Goal: Task Accomplishment & Management: Use online tool/utility

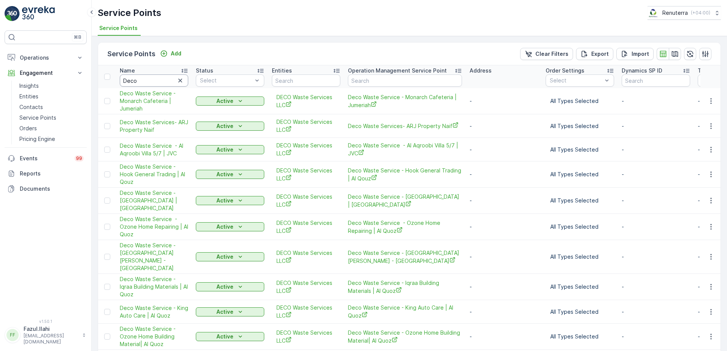
click at [152, 80] on input "Deco" at bounding box center [154, 80] width 68 height 12
click at [154, 81] on input "Deco" at bounding box center [154, 80] width 68 height 12
click at [140, 82] on input "Deco" at bounding box center [154, 80] width 68 height 12
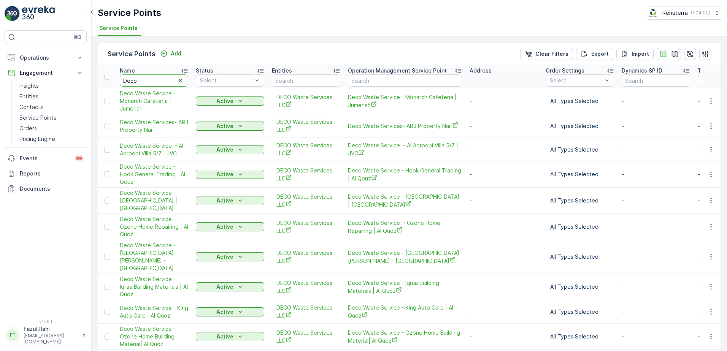
click at [140, 82] on input "Deco" at bounding box center [154, 80] width 68 height 12
type input "norr"
click at [140, 82] on input "norr" at bounding box center [154, 80] width 68 height 12
type input "no"
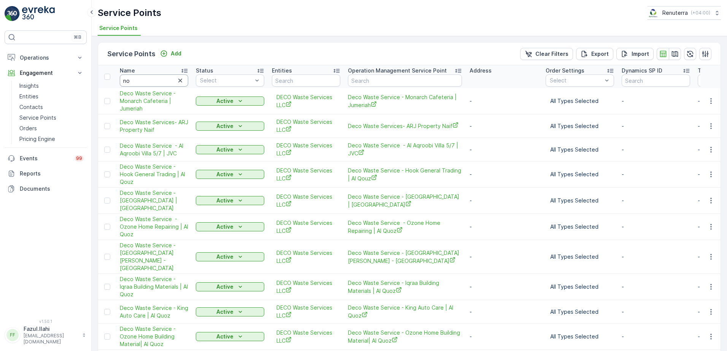
click at [140, 82] on input "no" at bounding box center [154, 80] width 68 height 12
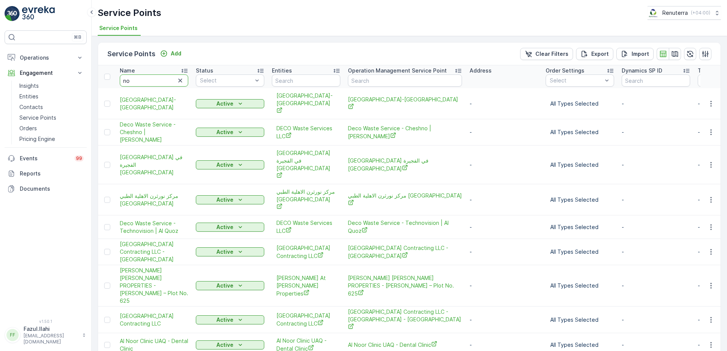
click at [140, 82] on input "no" at bounding box center [154, 80] width 68 height 12
type input "noor"
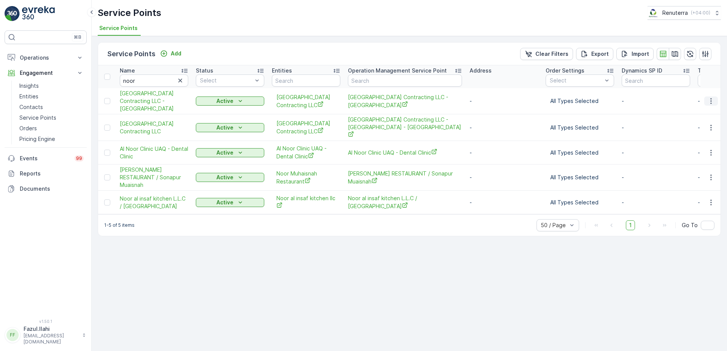
click at [709, 101] on icon "button" at bounding box center [711, 101] width 8 height 8
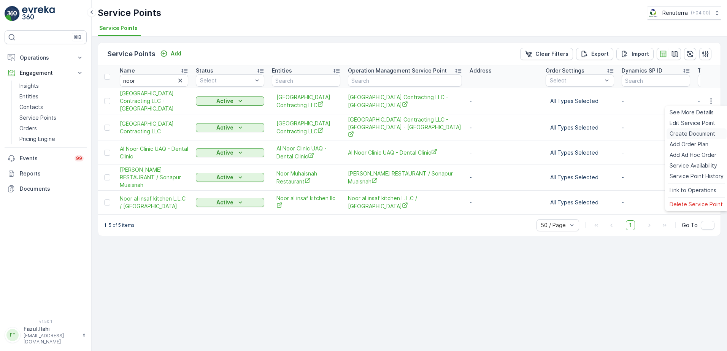
click at [678, 135] on span "Create Document" at bounding box center [692, 134] width 46 height 8
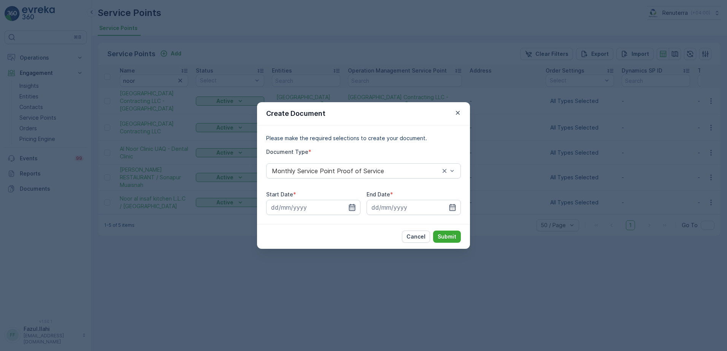
click at [355, 207] on icon "button" at bounding box center [352, 207] width 6 height 7
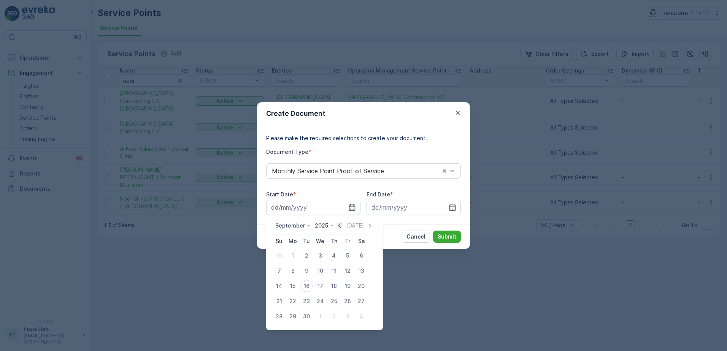
click at [340, 224] on icon "button" at bounding box center [340, 226] width 8 height 8
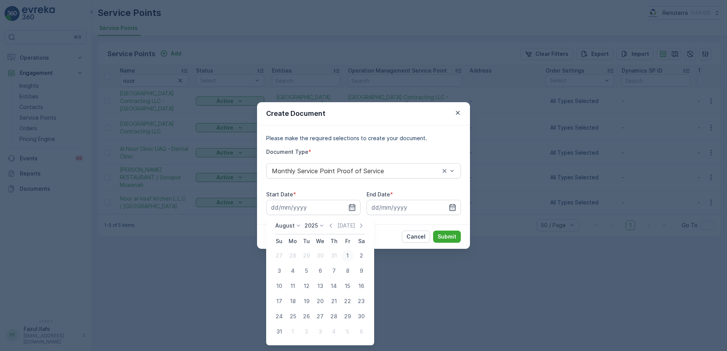
click at [346, 256] on div "1" at bounding box center [347, 256] width 12 height 12
type input "01.08.2025"
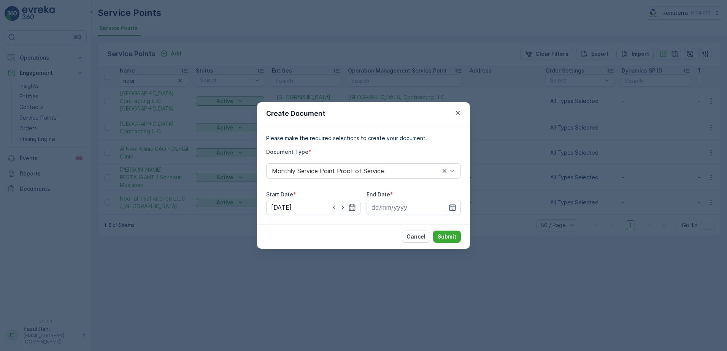
click at [453, 208] on icon "button" at bounding box center [452, 208] width 8 height 8
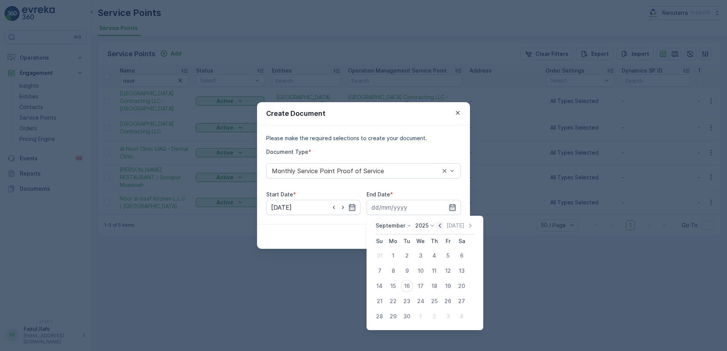
click at [438, 224] on icon "button" at bounding box center [440, 226] width 8 height 8
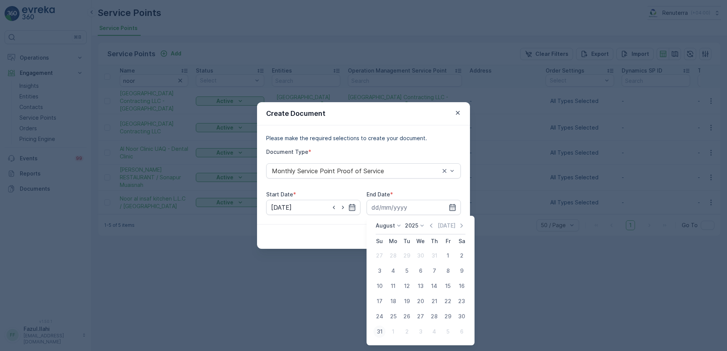
click at [377, 325] on button "31" at bounding box center [379, 332] width 14 height 14
type input "31.08.2025"
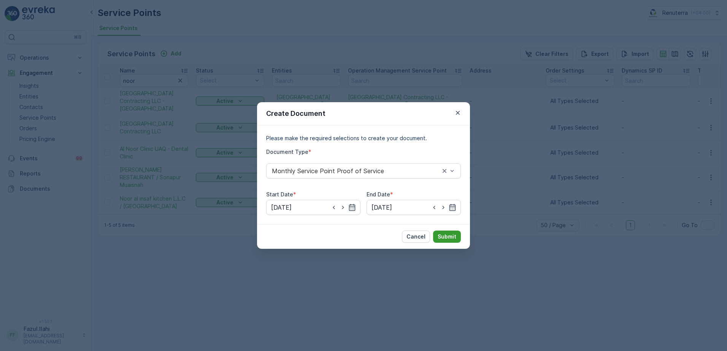
click at [447, 238] on p "Submit" at bounding box center [446, 237] width 19 height 8
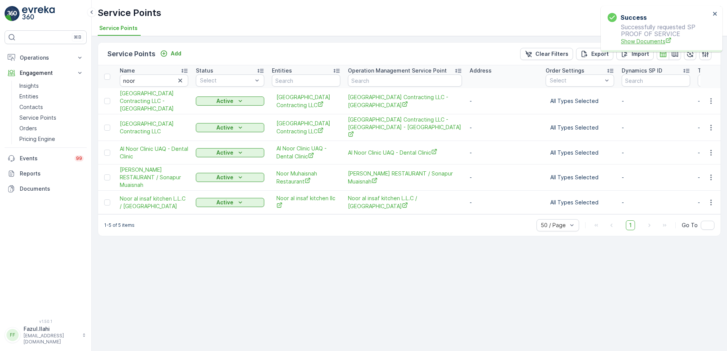
click at [645, 38] on span "Show Documents" at bounding box center [665, 41] width 89 height 8
click at [710, 125] on icon "button" at bounding box center [710, 128] width 1 height 6
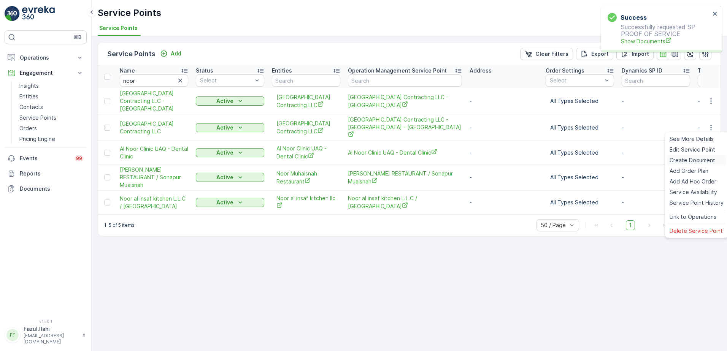
click at [689, 162] on span "Create Document" at bounding box center [692, 161] width 46 height 8
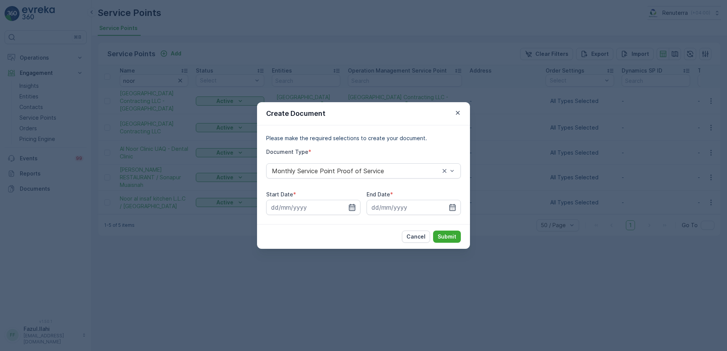
click at [350, 205] on icon "button" at bounding box center [352, 207] width 6 height 7
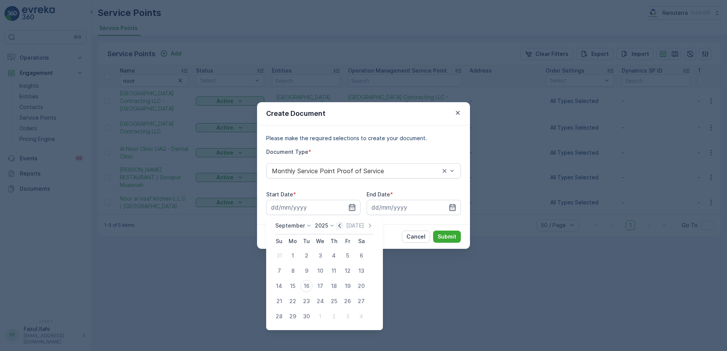
click at [339, 226] on icon "button" at bounding box center [340, 226] width 8 height 8
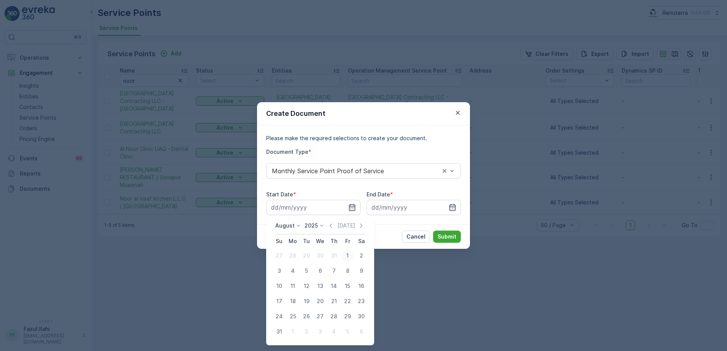
click at [349, 255] on div "1" at bounding box center [347, 256] width 12 height 12
type input "01.08.2025"
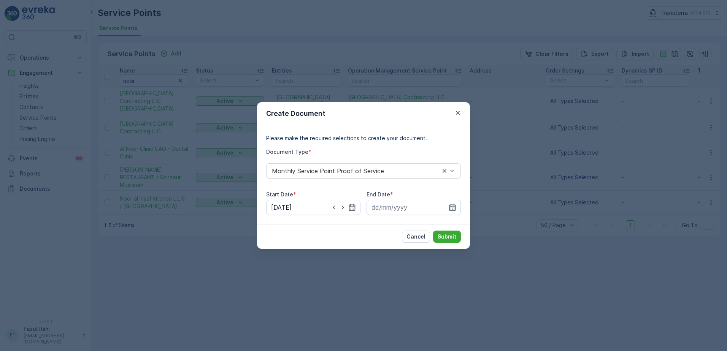
click at [449, 207] on icon "button" at bounding box center [452, 208] width 8 height 8
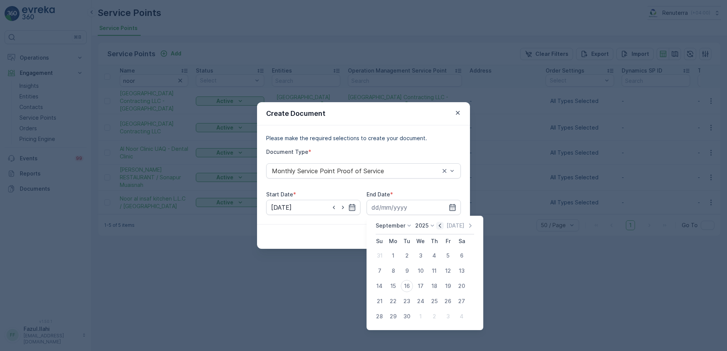
click at [440, 227] on icon "button" at bounding box center [440, 226] width 8 height 8
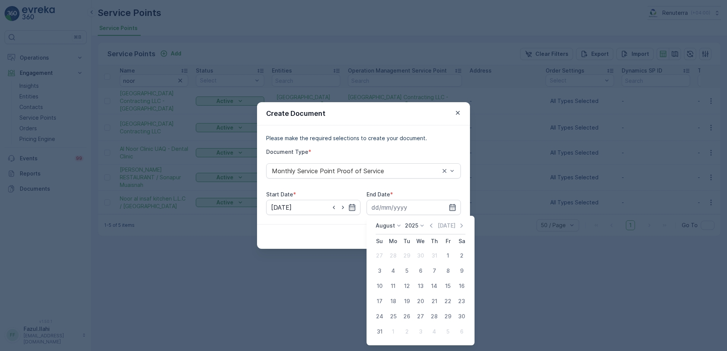
click at [372, 336] on td "31" at bounding box center [379, 331] width 14 height 15
click at [382, 330] on div "31" at bounding box center [379, 332] width 12 height 12
type input "31.08.2025"
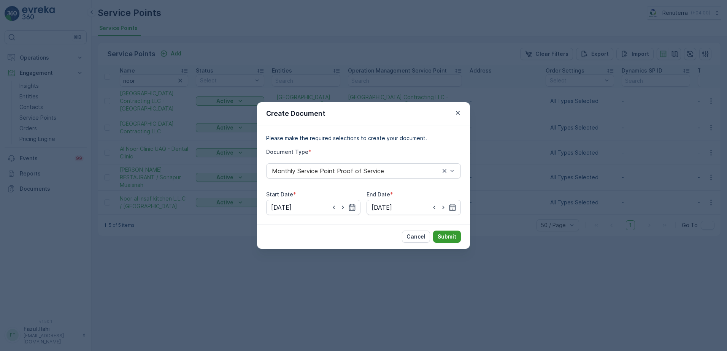
click at [455, 234] on p "Submit" at bounding box center [446, 237] width 19 height 8
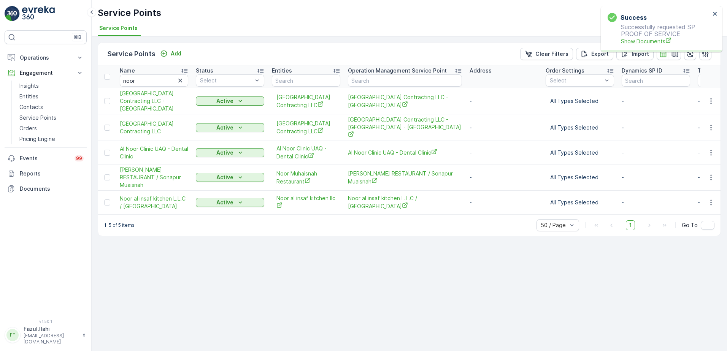
click at [637, 43] on span "Show Documents" at bounding box center [665, 41] width 89 height 8
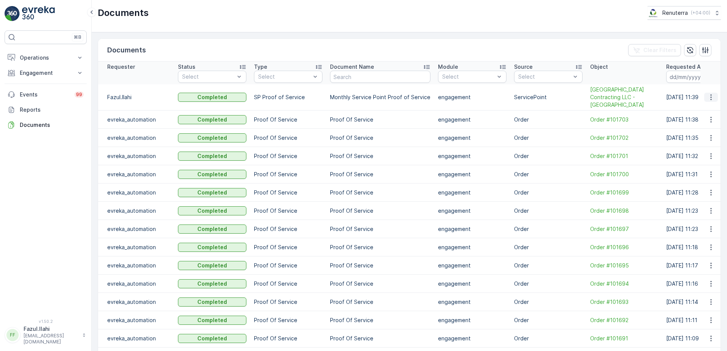
click at [708, 98] on icon "button" at bounding box center [711, 97] width 8 height 8
click at [700, 107] on span "See Details" at bounding box center [708, 109] width 29 height 8
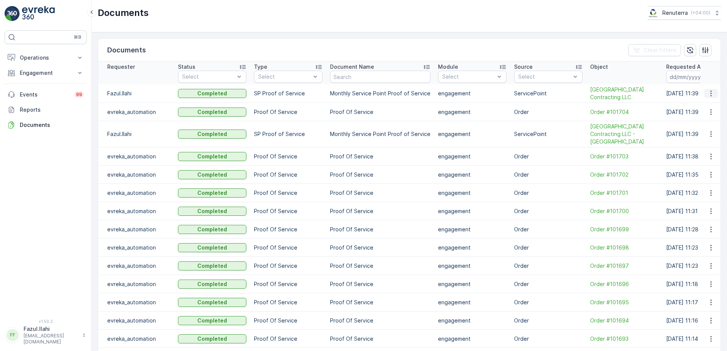
click at [712, 95] on icon "button" at bounding box center [711, 94] width 8 height 8
click at [707, 108] on span "See Details" at bounding box center [708, 105] width 29 height 8
